Goal: Manage account settings

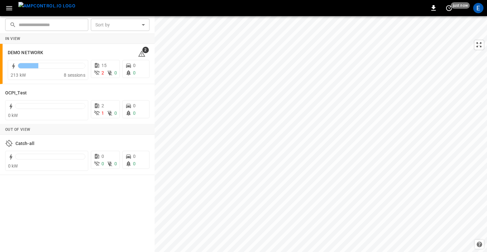
click at [3, 6] on button "button" at bounding box center [9, 8] width 13 height 12
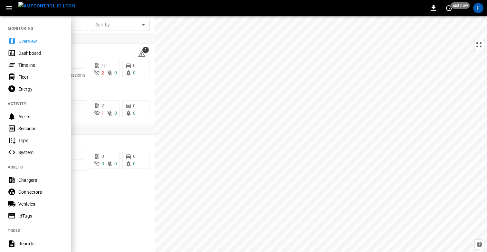
click at [23, 88] on div "Energy" at bounding box center [40, 89] width 45 height 6
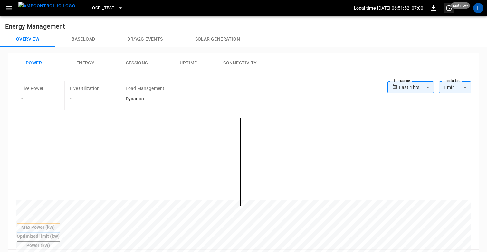
click at [447, 9] on icon "set refresh interval" at bounding box center [449, 8] width 8 height 8
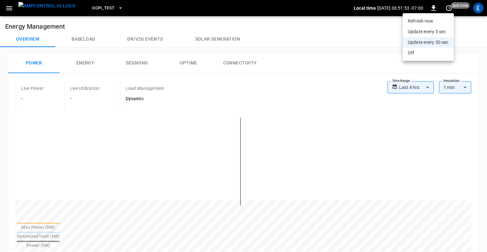
click at [436, 33] on li "Update every 5 sec" at bounding box center [427, 31] width 51 height 11
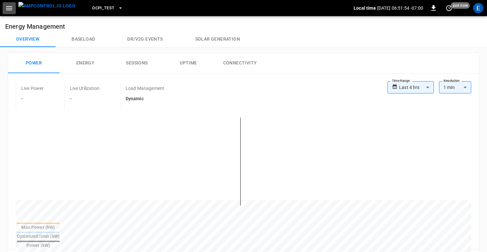
click at [6, 7] on icon "button" at bounding box center [9, 8] width 8 height 8
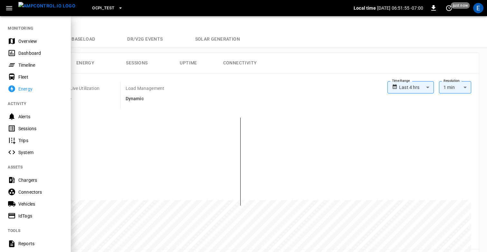
click at [24, 76] on div "Fleet" at bounding box center [40, 77] width 45 height 6
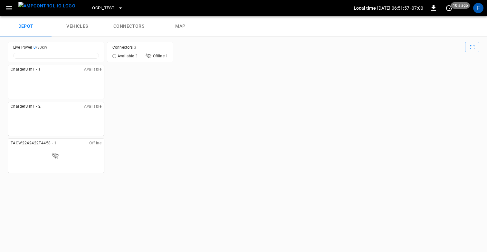
click at [10, 8] on icon "button" at bounding box center [9, 8] width 6 height 4
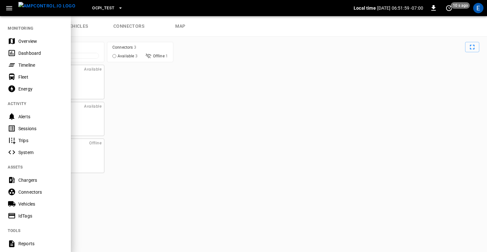
click at [10, 8] on icon "button" at bounding box center [9, 8] width 6 height 4
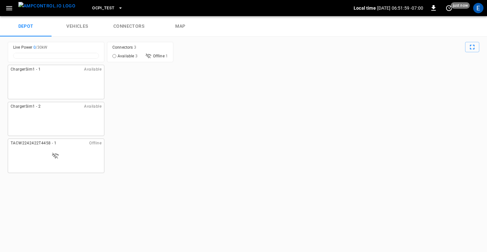
click at [238, 84] on div "ChargerSim1 - 1 Available ChargerSim1 - 2 Available TACW2242422T4458 - 1 Offline" at bounding box center [243, 156] width 471 height 182
click at [6, 9] on icon "button" at bounding box center [9, 8] width 8 height 8
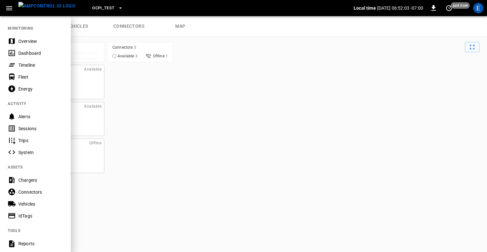
click at [22, 78] on div "Fleet" at bounding box center [40, 77] width 45 height 6
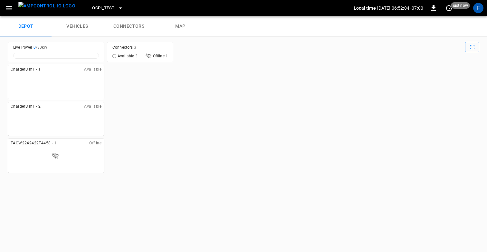
click at [254, 110] on div "ChargerSim1 - 1 Available ChargerSim1 - 2 Available TACW2242422T4458 - 1 Offline" at bounding box center [243, 156] width 471 height 182
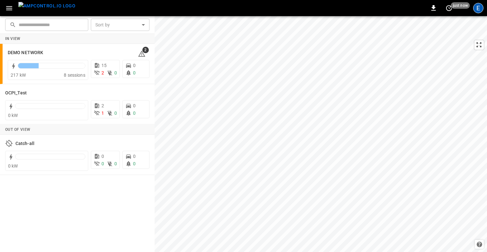
click at [475, 8] on div "E" at bounding box center [478, 8] width 10 height 10
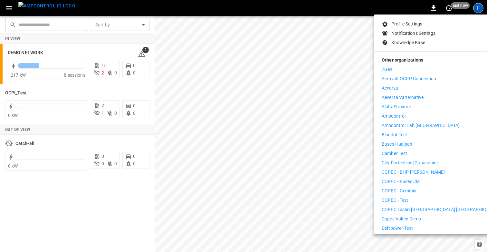
scroll to position [61, 0]
click at [412, 114] on li "Ampcontrol" at bounding box center [440, 117] width 118 height 7
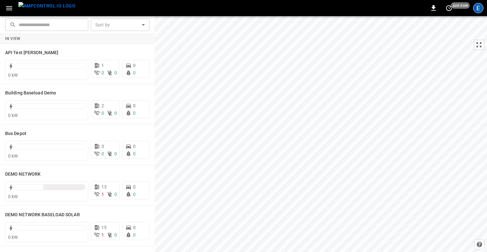
click at [477, 8] on div "E" at bounding box center [478, 8] width 10 height 10
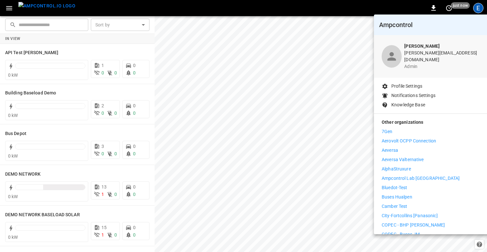
click at [412, 83] on p "Profile Settings" at bounding box center [406, 86] width 31 height 7
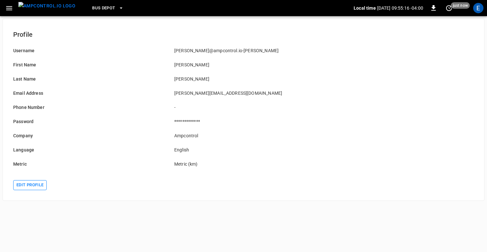
click at [33, 187] on button "Edit profile" at bounding box center [29, 185] width 33 height 10
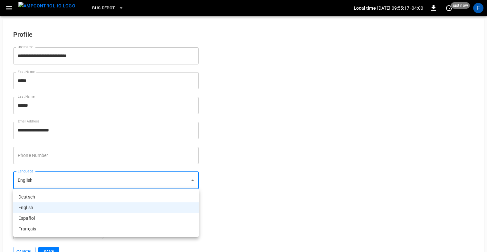
click at [122, 180] on body "**********" at bounding box center [243, 133] width 487 height 267
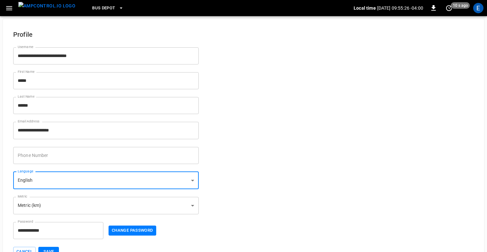
click at [121, 181] on body "**********" at bounding box center [243, 133] width 487 height 267
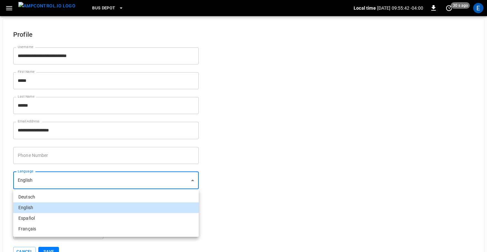
click at [356, 80] on div at bounding box center [243, 126] width 487 height 252
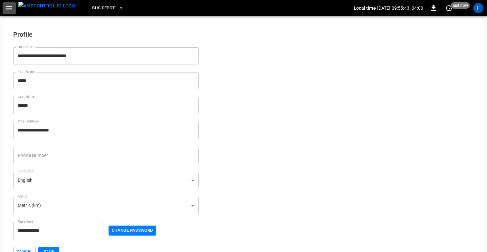
click at [8, 9] on icon "button" at bounding box center [9, 8] width 8 height 8
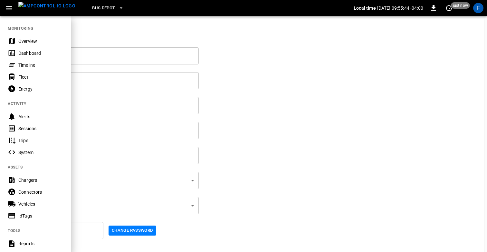
click at [23, 41] on div "Overview" at bounding box center [40, 41] width 45 height 6
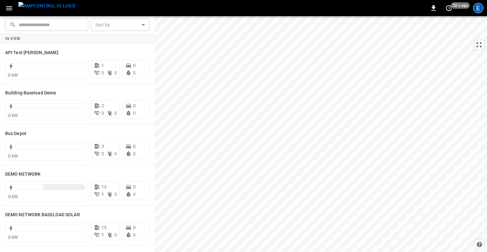
click at [473, 9] on div "E" at bounding box center [478, 8] width 10 height 10
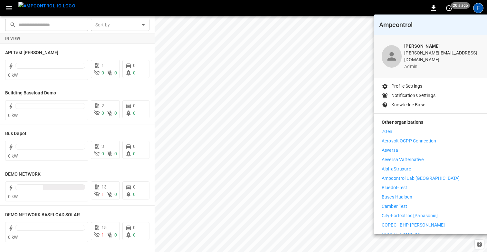
click at [410, 83] on p "Profile Settings" at bounding box center [406, 86] width 31 height 7
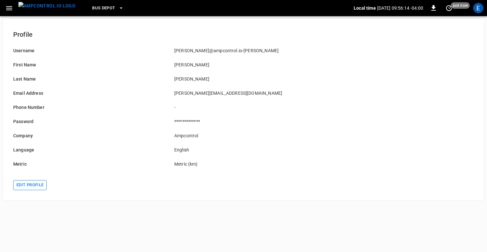
click at [27, 187] on button "Edit profile" at bounding box center [29, 185] width 33 height 10
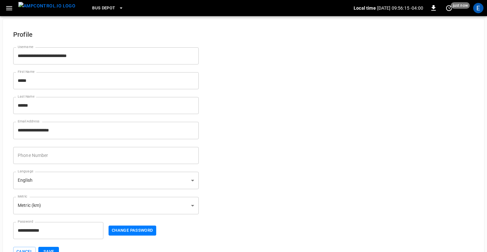
click at [39, 183] on body "**********" at bounding box center [243, 133] width 487 height 267
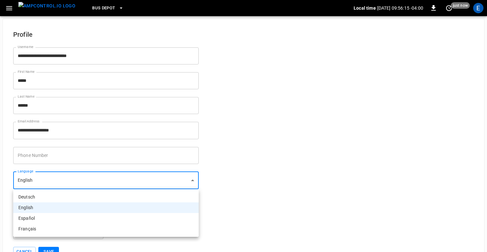
click at [39, 214] on li "Español" at bounding box center [105, 218] width 185 height 11
type input "**"
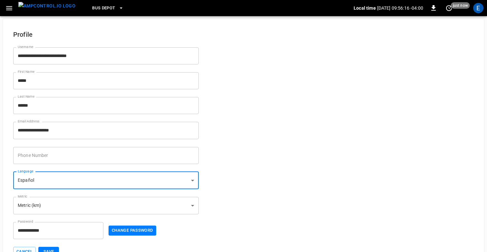
click at [47, 247] on button "Save" at bounding box center [48, 252] width 21 height 10
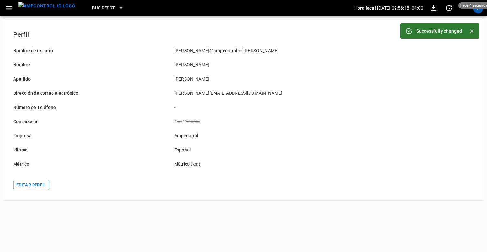
click at [37, 10] on img "menu" at bounding box center [46, 6] width 57 height 8
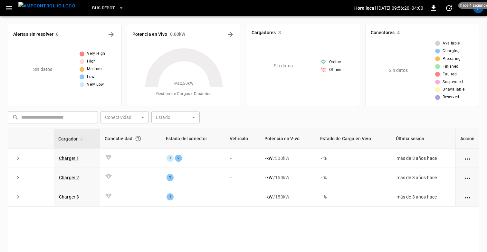
click at [278, 119] on div "​ ​ Conectividad ​ Conectividad Estado ​ Estado" at bounding box center [242, 115] width 474 height 15
click at [8, 5] on icon "button" at bounding box center [9, 8] width 8 height 8
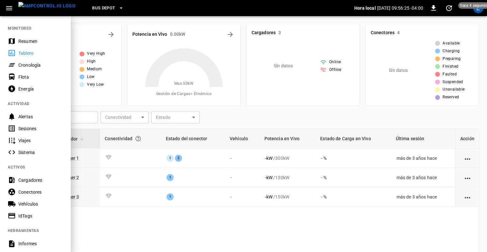
click at [93, 27] on div at bounding box center [243, 126] width 487 height 252
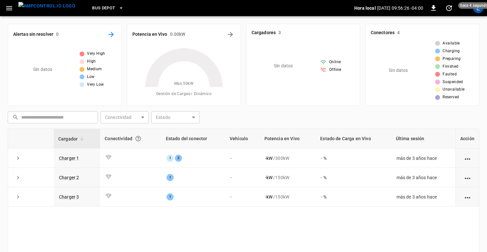
click at [112, 33] on icon "All Alerts" at bounding box center [110, 34] width 5 height 5
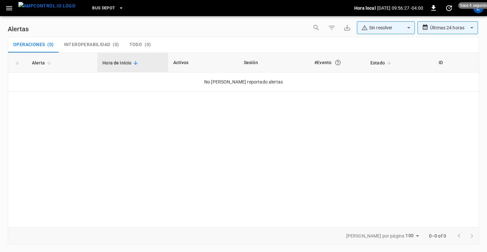
click at [150, 28] on div "**********" at bounding box center [243, 28] width 471 height 15
click at [8, 8] on icon "button" at bounding box center [9, 8] width 8 height 8
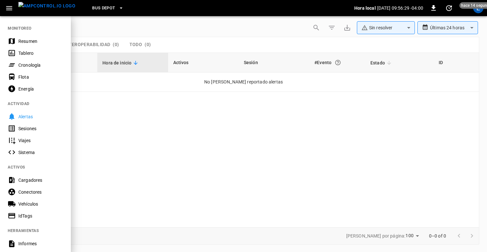
click at [24, 128] on div "Sesiones" at bounding box center [40, 128] width 45 height 6
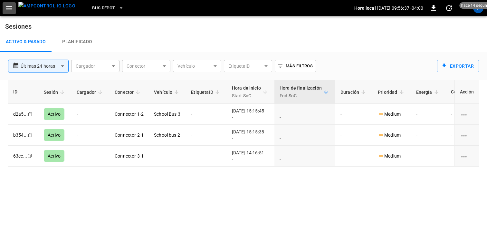
click at [7, 10] on icon "button" at bounding box center [9, 8] width 6 height 4
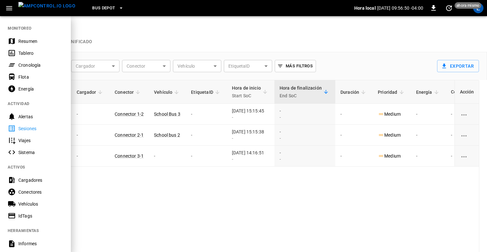
click at [178, 30] on div at bounding box center [243, 126] width 487 height 252
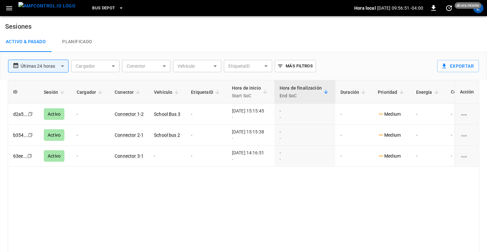
click at [6, 5] on icon "button" at bounding box center [9, 8] width 8 height 8
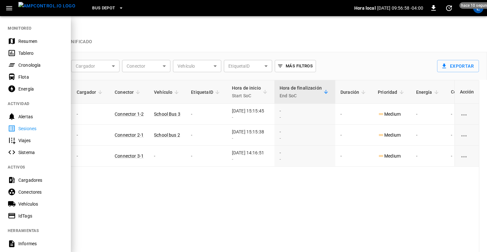
click at [183, 34] on div at bounding box center [243, 126] width 487 height 252
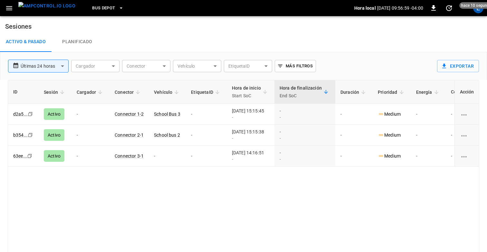
click at [154, 43] on div "Activo & Pasado Planificado" at bounding box center [243, 42] width 487 height 21
click at [181, 38] on div "Activo & Pasado Planificado" at bounding box center [243, 42] width 487 height 21
click at [178, 40] on div "Activo & Pasado Planificado" at bounding box center [243, 42] width 487 height 21
click at [170, 45] on div "Activo & Pasado Planificado" at bounding box center [243, 42] width 487 height 21
click at [255, 37] on div "Activo & Pasado Planificado" at bounding box center [243, 42] width 487 height 21
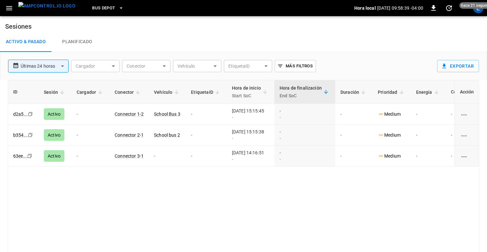
click at [164, 37] on div "Activo & Pasado Planificado" at bounding box center [243, 42] width 487 height 21
click at [136, 38] on div "Activo & Pasado Planificado" at bounding box center [243, 42] width 487 height 21
click at [147, 32] on div "Activo & Pasado Planificado" at bounding box center [243, 42] width 487 height 21
click at [415, 33] on div "Activo & Pasado Planificado" at bounding box center [243, 42] width 487 height 21
click at [151, 37] on div "Activo & Pasado Planificado" at bounding box center [243, 42] width 487 height 21
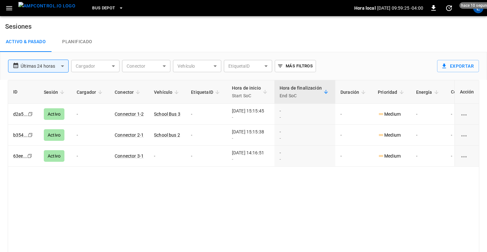
click at [198, 39] on div "Activo & Pasado Planificado" at bounding box center [243, 42] width 487 height 21
click at [50, 8] on img "menu" at bounding box center [46, 6] width 57 height 8
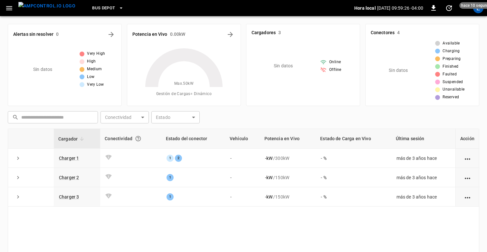
click at [297, 114] on div "​ ​ Conectividad ​ Conectividad Estado ​ Estado" at bounding box center [242, 115] width 474 height 15
click at [5, 7] on icon "button" at bounding box center [9, 8] width 8 height 8
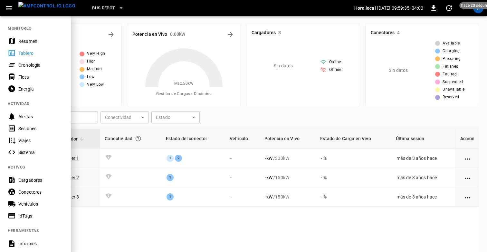
click at [119, 103] on div at bounding box center [243, 126] width 487 height 252
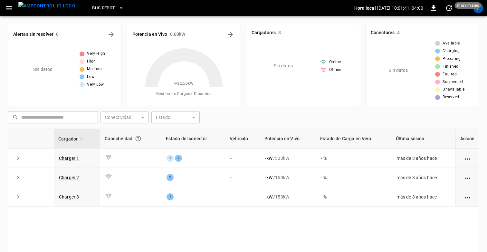
click at [262, 113] on div "​ ​ Conectividad ​ Conectividad Estado ​ Estado" at bounding box center [242, 115] width 474 height 15
click at [354, 16] on div "Alertas sin resolver 0 Sin datos Very High High Medium Low Very Low Potencia en…" at bounding box center [243, 173] width 487 height 314
